Goal: Task Accomplishment & Management: Manage account settings

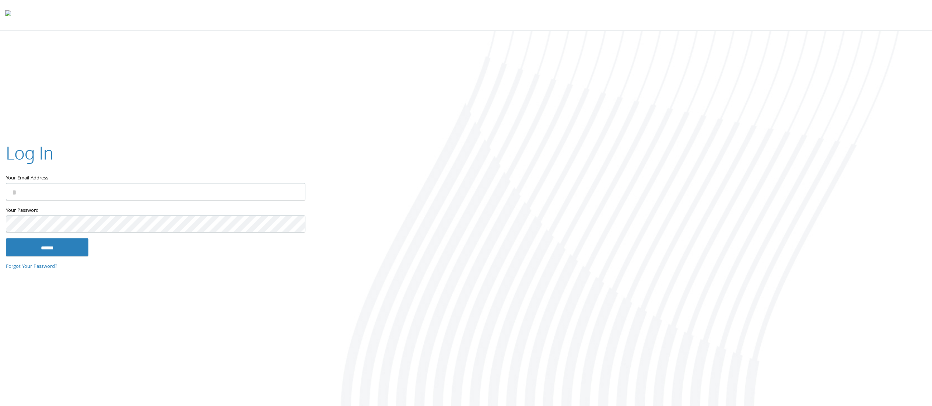
click at [199, 195] on input "Your Email Address" at bounding box center [155, 191] width 299 height 17
type input "**********"
click at [38, 242] on input "******" at bounding box center [47, 247] width 82 height 18
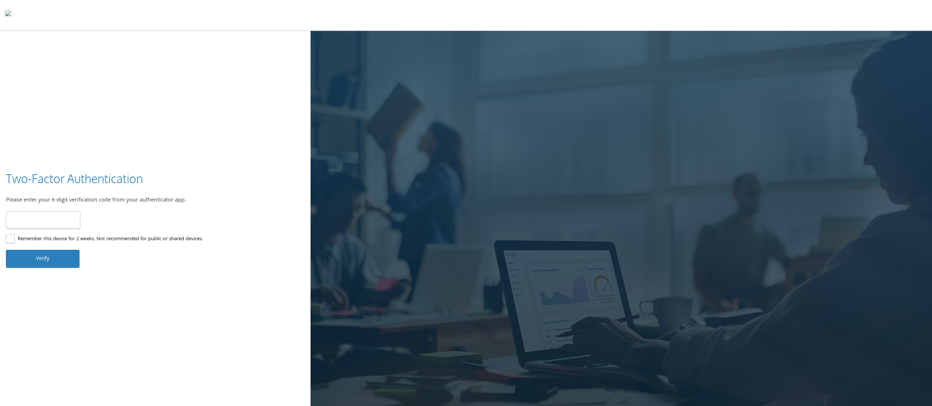
type input "******"
